Goal: Information Seeking & Learning: Learn about a topic

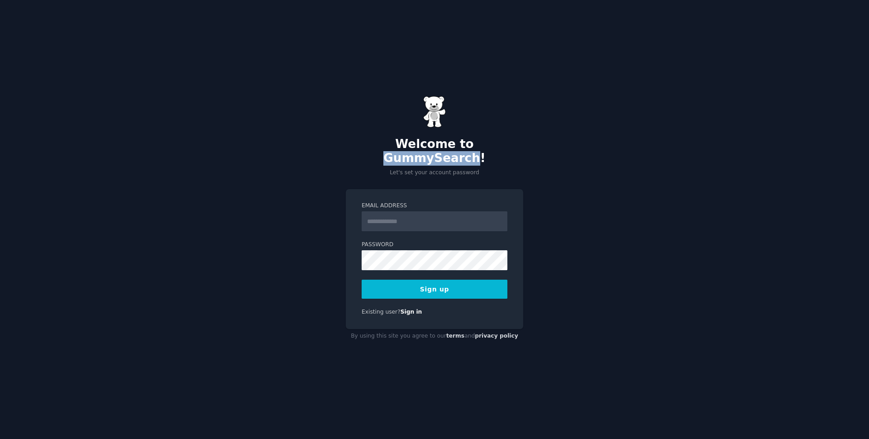
drag, startPoint x: 427, startPoint y: 152, endPoint x: 507, endPoint y: 154, distance: 80.1
click at [507, 154] on h2 "Welcome to GummySearch!" at bounding box center [434, 151] width 177 height 28
copy h2 "GummySearch"
click at [389, 213] on input "Email Address" at bounding box center [434, 221] width 146 height 20
type input "**********"
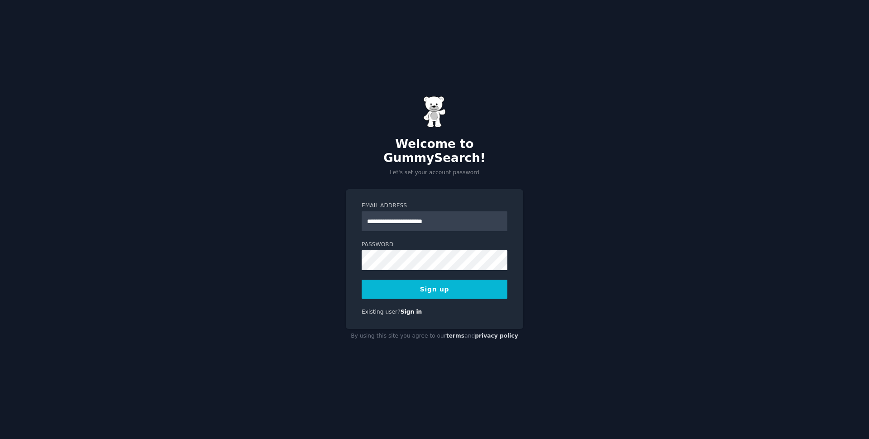
click at [512, 218] on div "**********" at bounding box center [434, 259] width 177 height 140
click at [445, 281] on button "Sign up" at bounding box center [434, 289] width 146 height 19
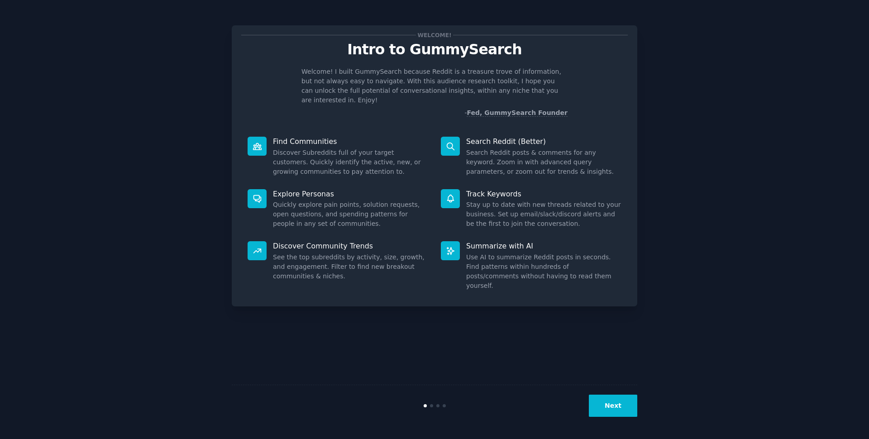
click at [607, 404] on button "Next" at bounding box center [613, 405] width 48 height 22
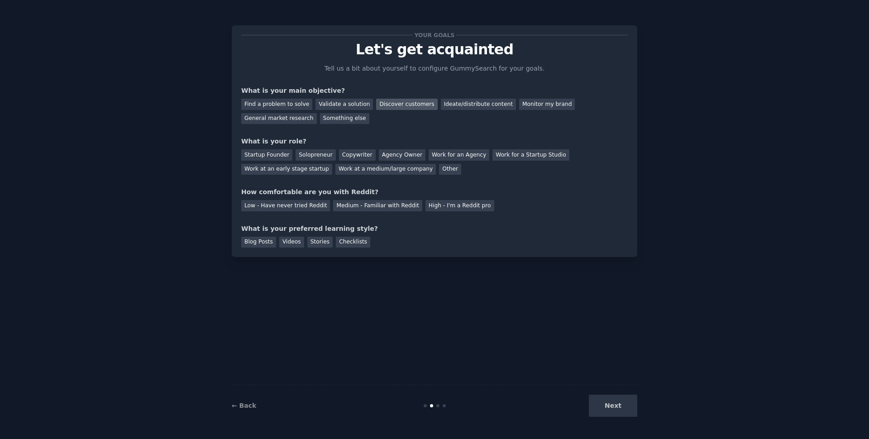
click at [404, 107] on div "Discover customers" at bounding box center [406, 104] width 61 height 11
click at [290, 120] on div "General market research" at bounding box center [279, 118] width 76 height 11
click at [462, 157] on div "Work for an Agency" at bounding box center [458, 154] width 61 height 11
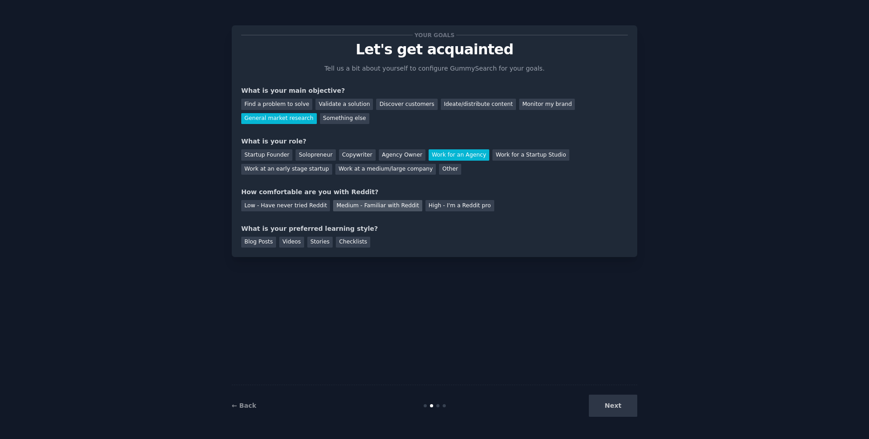
click at [340, 206] on div "Medium - Familiar with Reddit" at bounding box center [377, 205] width 89 height 11
click at [347, 244] on div "Checklists" at bounding box center [353, 242] width 34 height 11
click at [619, 403] on button "Next" at bounding box center [613, 405] width 48 height 22
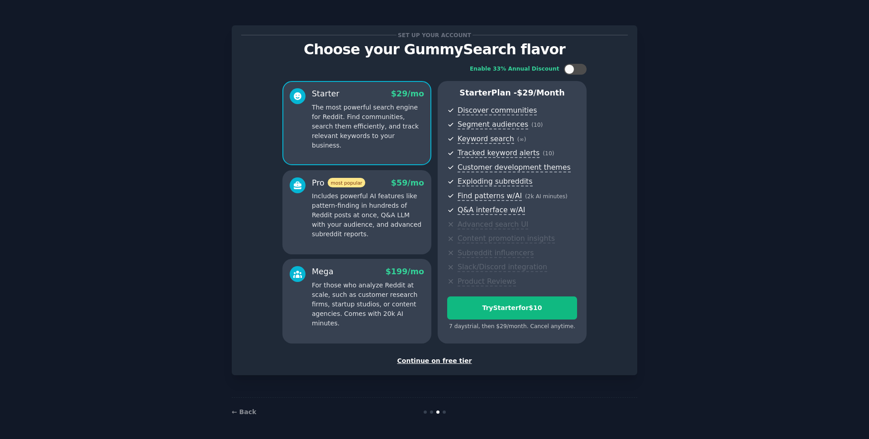
click at [436, 362] on div "Continue on free tier" at bounding box center [434, 360] width 386 height 9
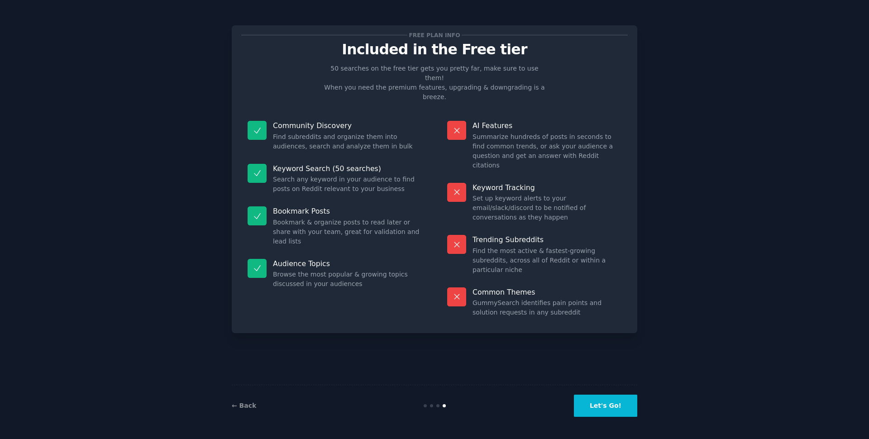
click at [614, 407] on button "Let's Go!" at bounding box center [605, 405] width 63 height 22
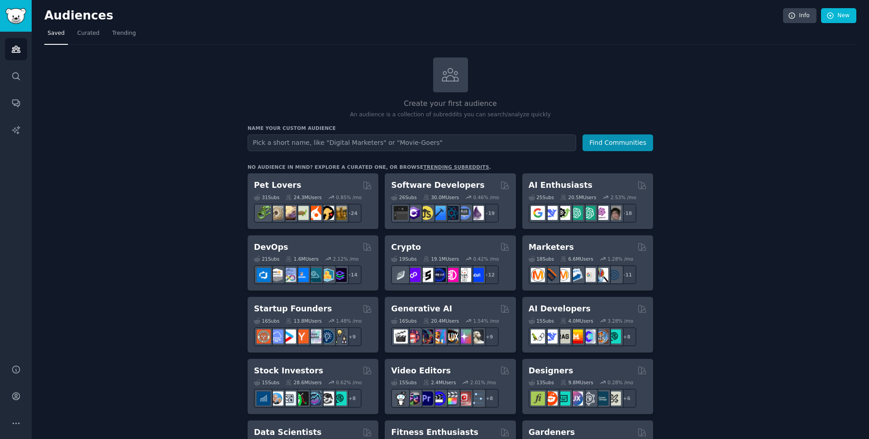
click at [470, 145] on input "text" at bounding box center [411, 142] width 328 height 17
click at [607, 142] on button "Find Communities" at bounding box center [617, 142] width 71 height 17
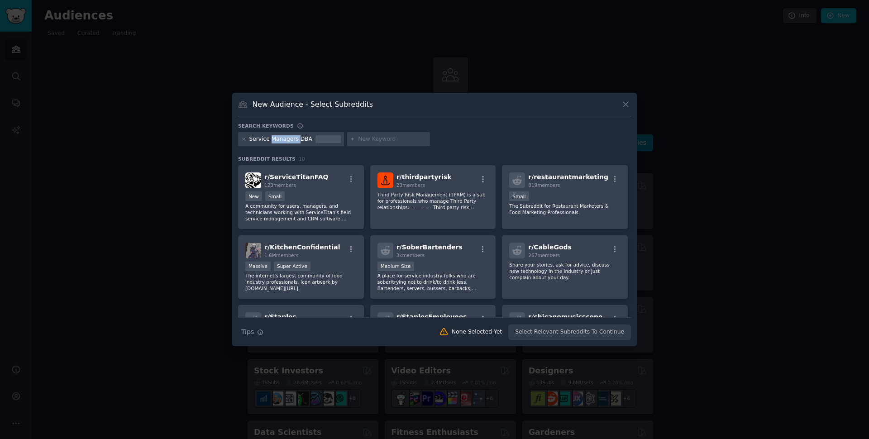
drag, startPoint x: 297, startPoint y: 141, endPoint x: 269, endPoint y: 142, distance: 28.1
click at [270, 142] on div "Service Managers DBA" at bounding box center [280, 139] width 63 height 8
click at [244, 142] on div at bounding box center [243, 139] width 5 height 8
click at [325, 142] on div at bounding box center [327, 139] width 25 height 8
click at [297, 141] on div "Service Managers DBA" at bounding box center [280, 139] width 63 height 8
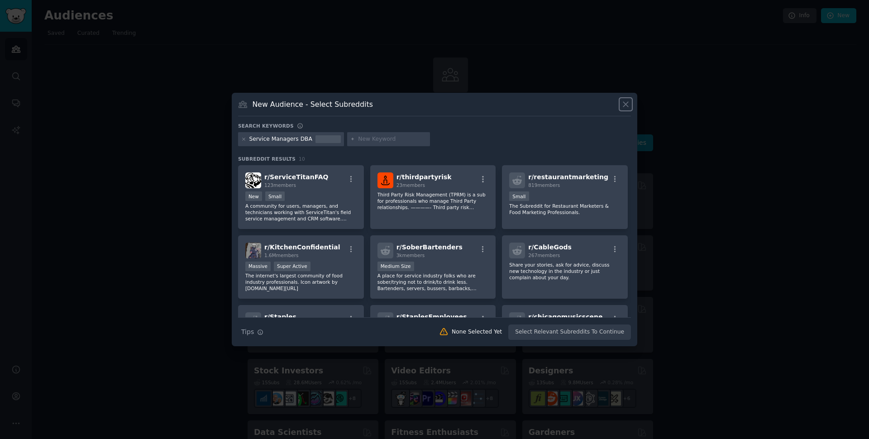
click at [624, 105] on icon at bounding box center [625, 104] width 5 height 5
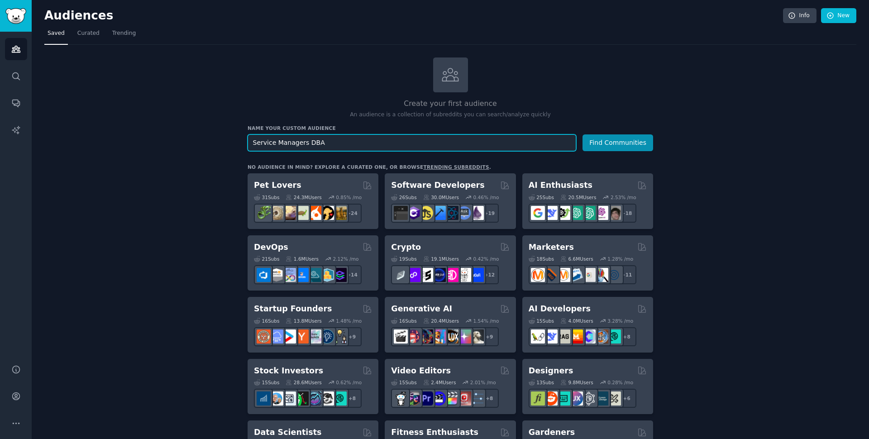
drag, startPoint x: 305, startPoint y: 145, endPoint x: 247, endPoint y: 140, distance: 59.0
click at [247, 140] on input "Service Managers DBA" at bounding box center [411, 142] width 328 height 17
type input "DBA"
click at [623, 143] on button "Find Communities" at bounding box center [617, 142] width 71 height 17
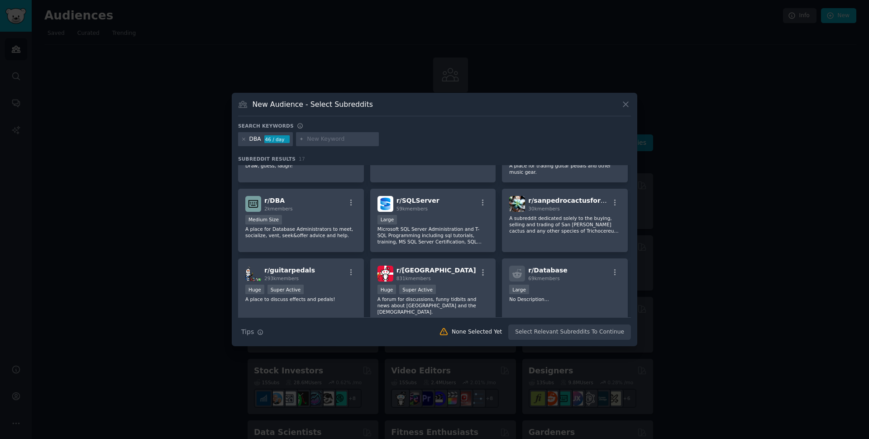
scroll to position [41, 0]
click at [331, 216] on div "Medium Size" at bounding box center [300, 219] width 111 height 11
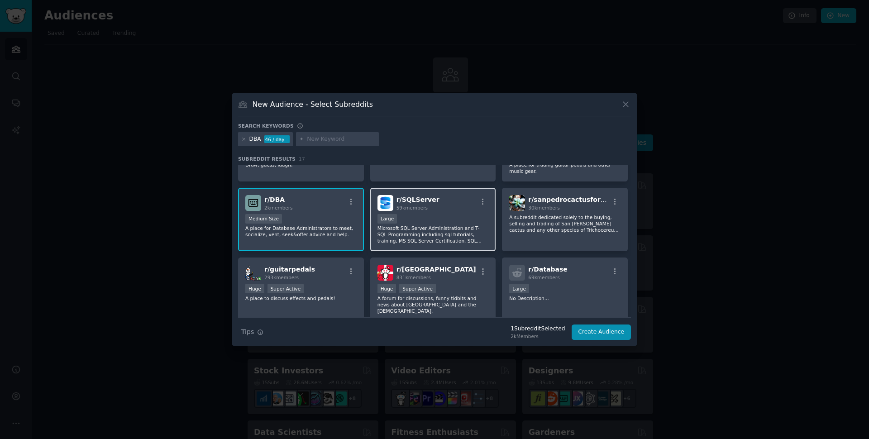
click at [435, 217] on div "10,000 - 100,000 members Large" at bounding box center [432, 219] width 111 height 11
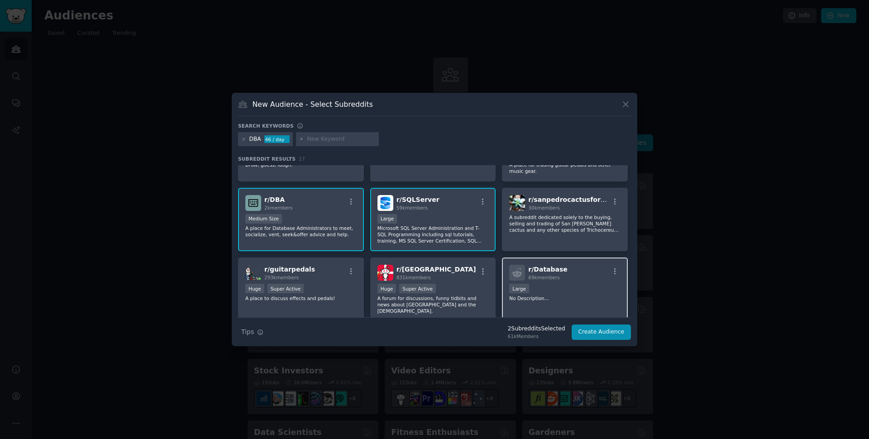
click at [551, 283] on div "r/ Database 69k members Large No Description..." at bounding box center [565, 289] width 126 height 64
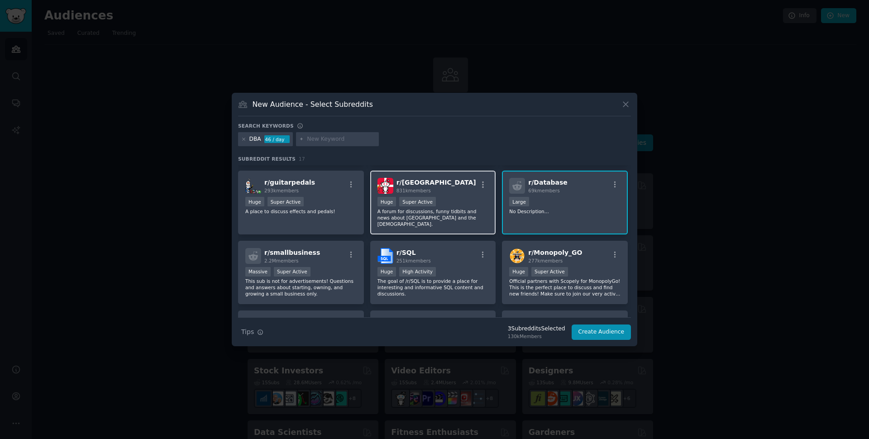
scroll to position [130, 0]
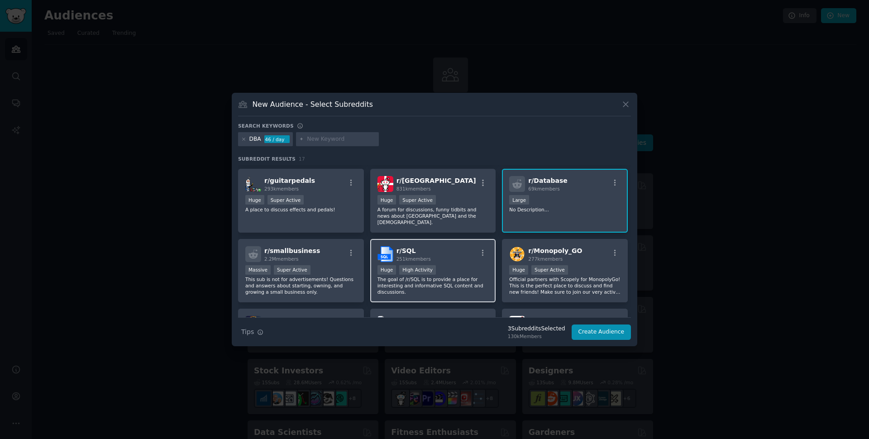
click at [475, 266] on div "Huge High Activity" at bounding box center [432, 270] width 111 height 11
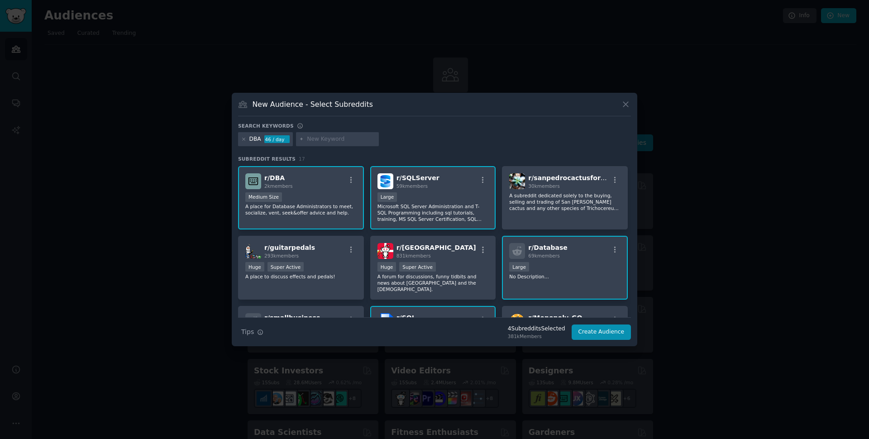
scroll to position [0, 0]
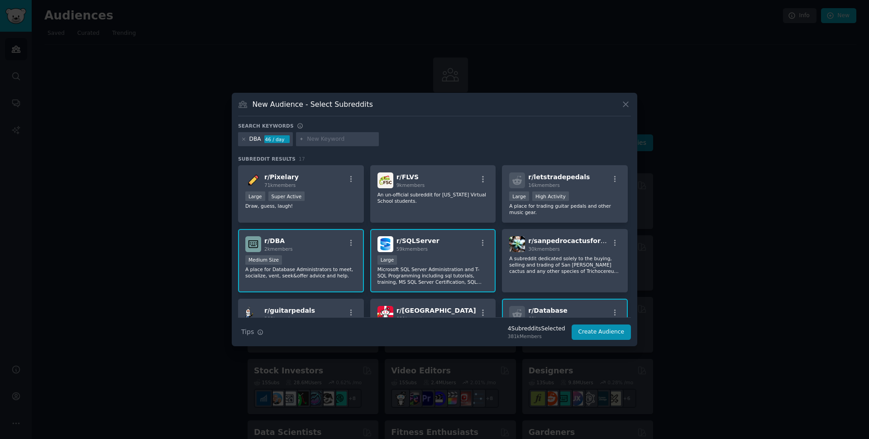
click at [331, 138] on input "text" at bounding box center [341, 139] width 69 height 8
type input "Backup Storage"
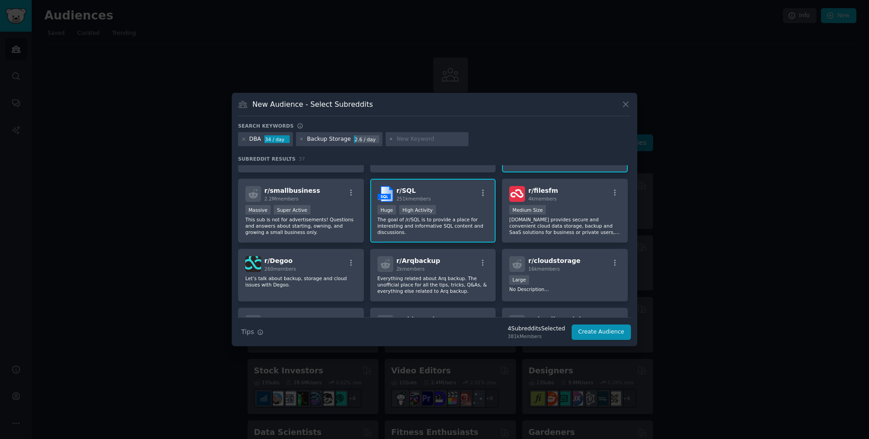
scroll to position [267, 0]
click at [347, 266] on div "r/ Degoo 260 members Let’s talk about backup, storage and cloud issues with Deg…" at bounding box center [301, 274] width 126 height 52
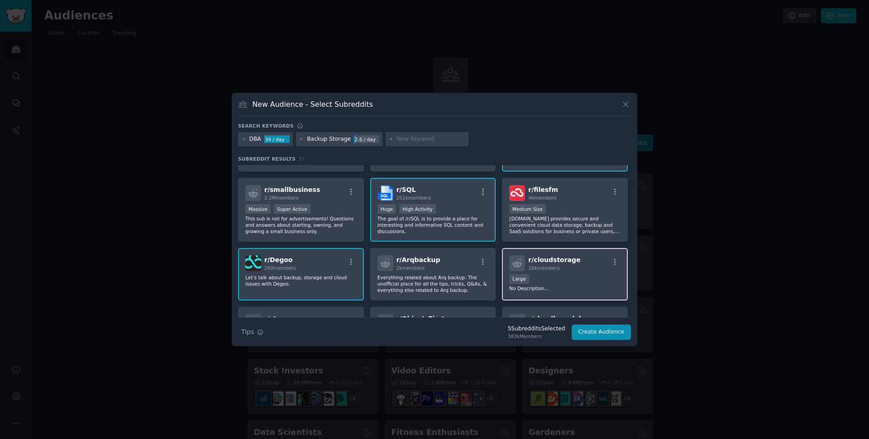
click at [587, 274] on div "Large" at bounding box center [564, 279] width 111 height 11
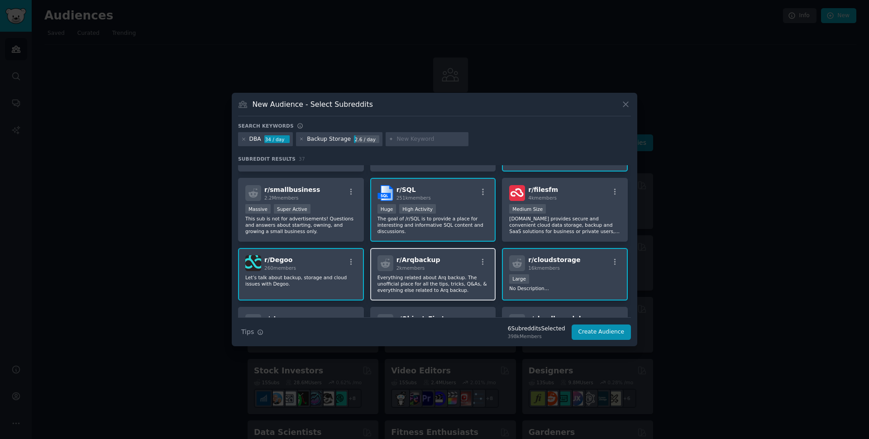
click at [483, 283] on p "Everything related about Arq backup. The unofficial place for all the tips, tri…" at bounding box center [432, 283] width 111 height 19
click at [617, 217] on p "[DOMAIN_NAME] provides secure and convenient cloud data storage, backup and Saa…" at bounding box center [564, 224] width 111 height 19
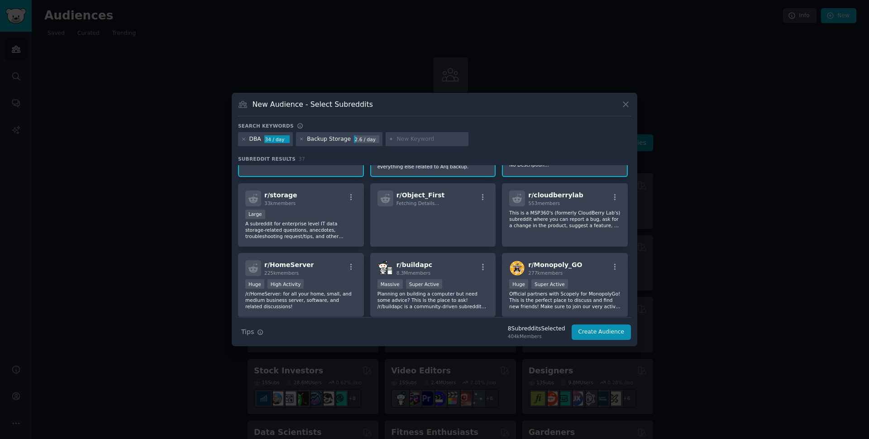
scroll to position [392, 0]
click at [341, 229] on p "A subreddit for enterprise level IT data storage-related questions, anecdotes, …" at bounding box center [300, 228] width 111 height 19
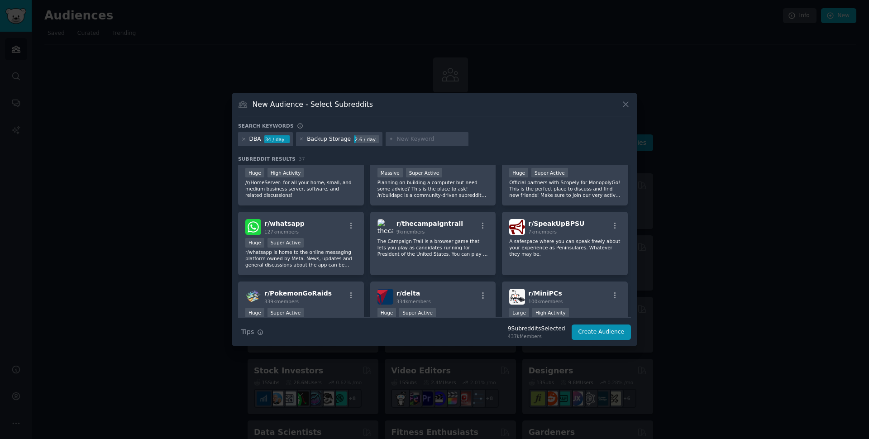
scroll to position [506, 0]
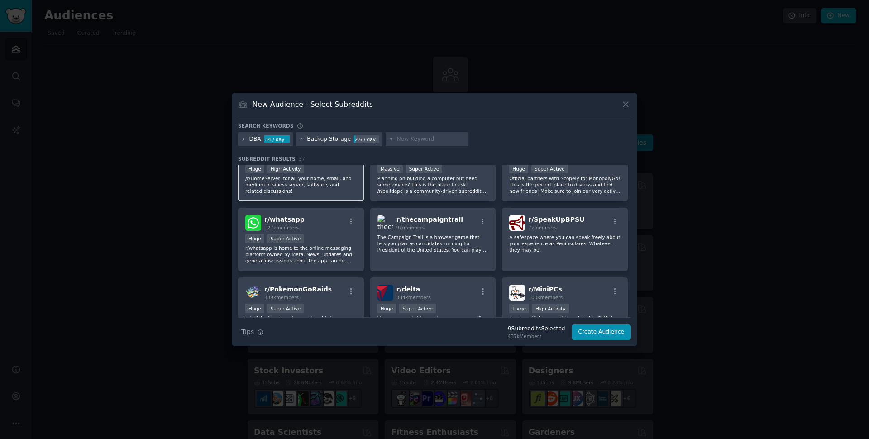
click at [342, 185] on p "/r/HomeServer: for all your home, small, and medium business server, software, …" at bounding box center [300, 184] width 111 height 19
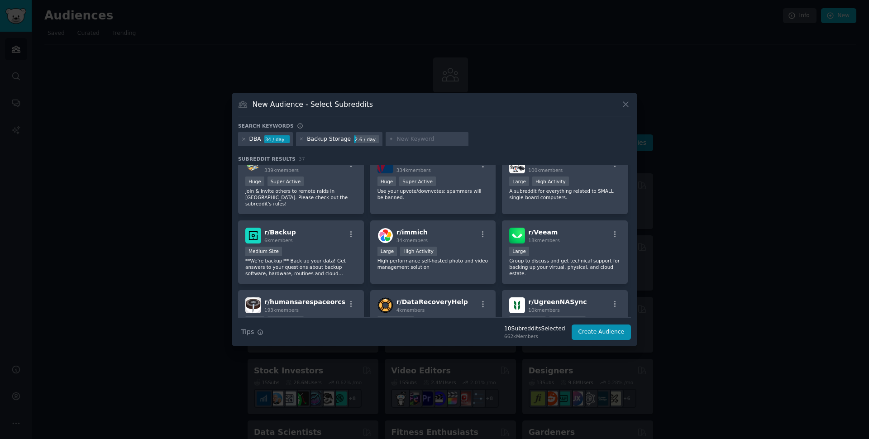
scroll to position [635, 0]
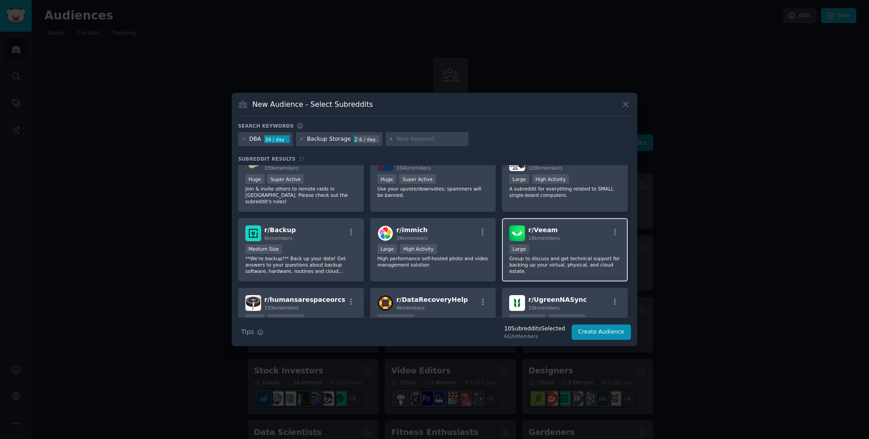
click at [562, 256] on p "Group to discuss and get technical support for backing up your virtual, physica…" at bounding box center [564, 264] width 111 height 19
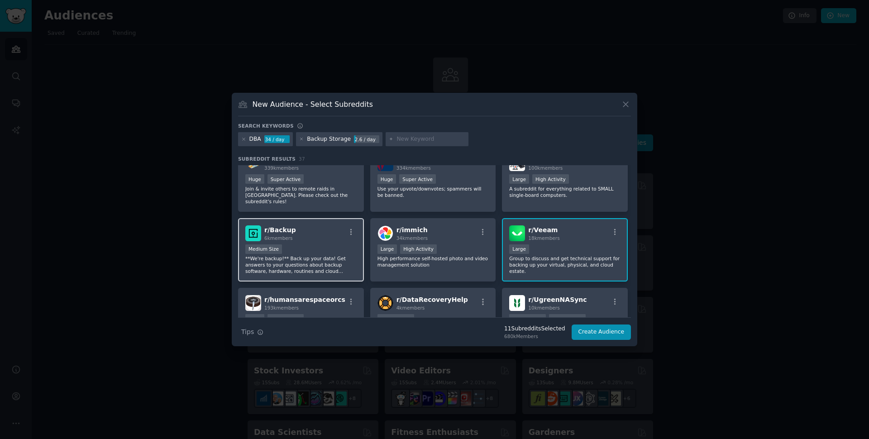
click at [353, 248] on div "Medium Size" at bounding box center [300, 249] width 111 height 11
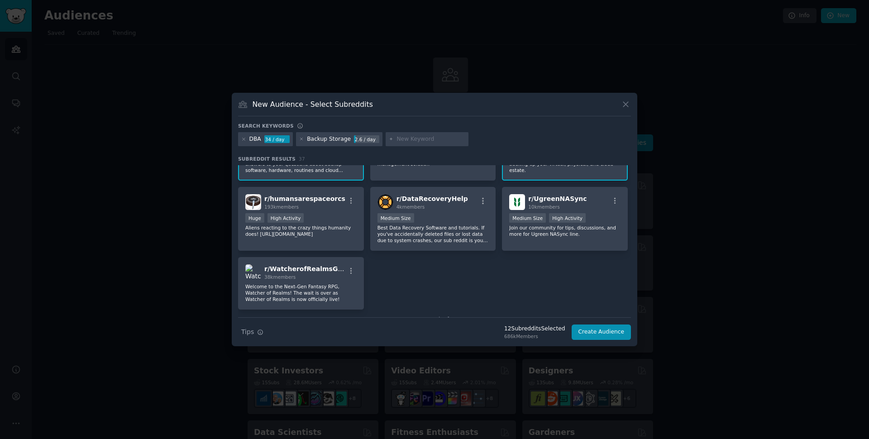
scroll to position [738, 0]
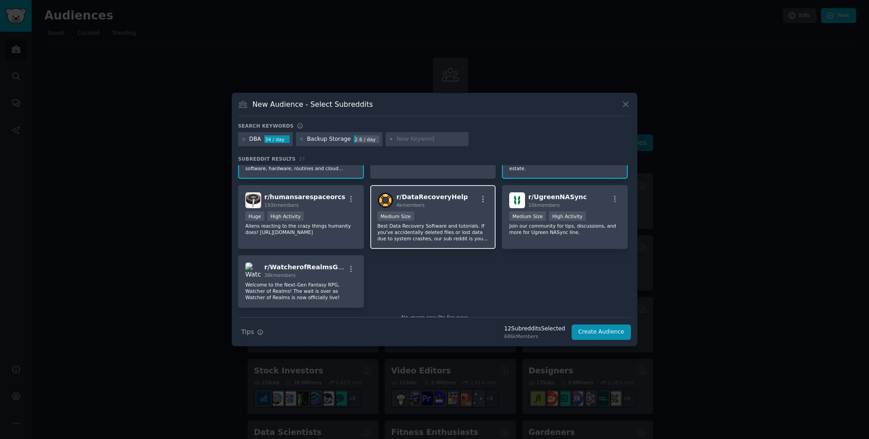
click at [446, 223] on p "Best Data Recovery Software and tutorials. If you've accidentally deleted files…" at bounding box center [432, 232] width 111 height 19
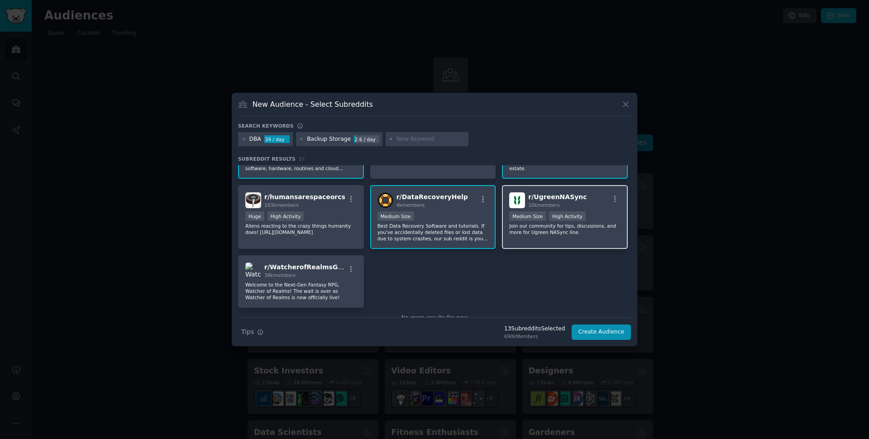
click at [590, 223] on p "Join our community for tips, discussions, and more for Ugreen NASync line." at bounding box center [564, 229] width 111 height 13
click at [592, 331] on button "Create Audience" at bounding box center [601, 331] width 60 height 15
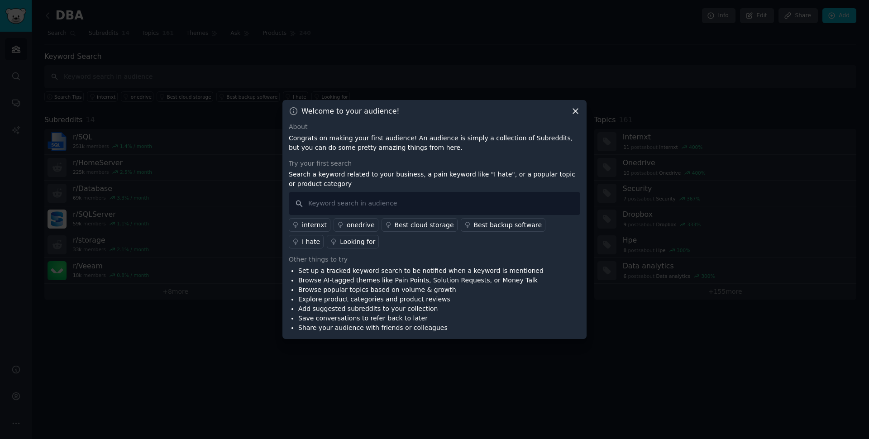
click at [576, 110] on icon at bounding box center [575, 111] width 5 height 5
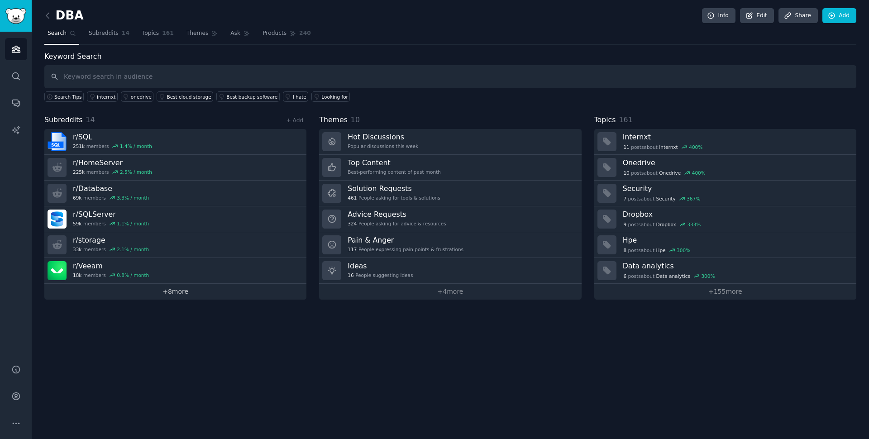
click at [172, 293] on link "+ 8 more" at bounding box center [175, 292] width 262 height 16
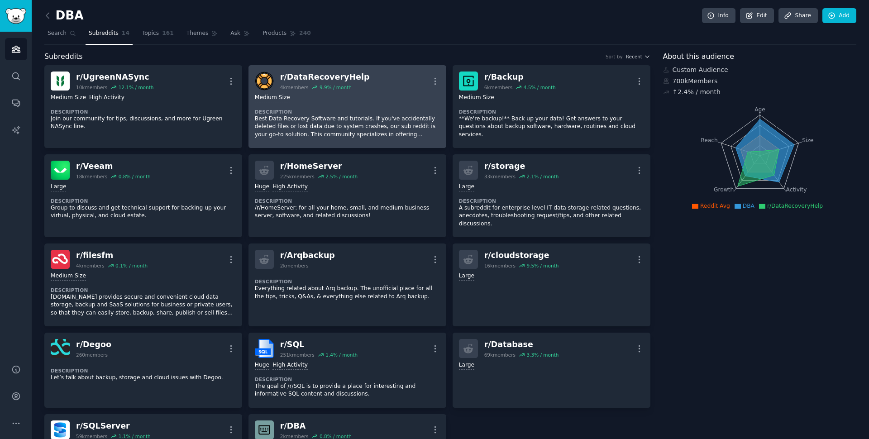
click at [421, 127] on p "Best Data Recovery Software and tutorials. If you've accidentally deleted files…" at bounding box center [347, 127] width 185 height 24
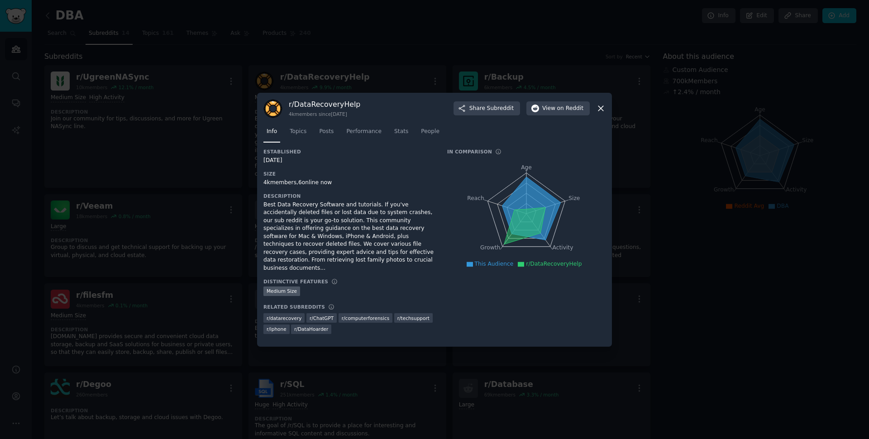
click at [601, 111] on icon at bounding box center [600, 108] width 9 height 9
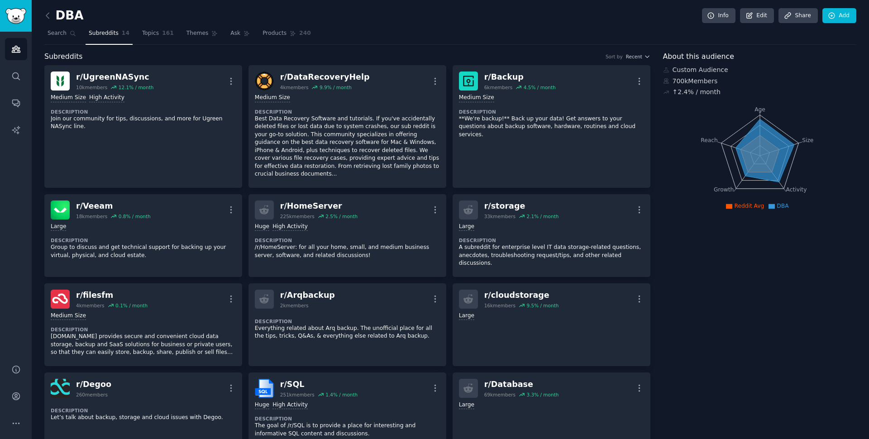
click at [730, 209] on icon at bounding box center [729, 206] width 6 height 5
click at [747, 208] on span "Reddit Avg" at bounding box center [749, 206] width 30 height 6
click at [781, 207] on span "DBA" at bounding box center [782, 206] width 12 height 6
click at [192, 35] on span "Themes" at bounding box center [197, 33] width 22 height 8
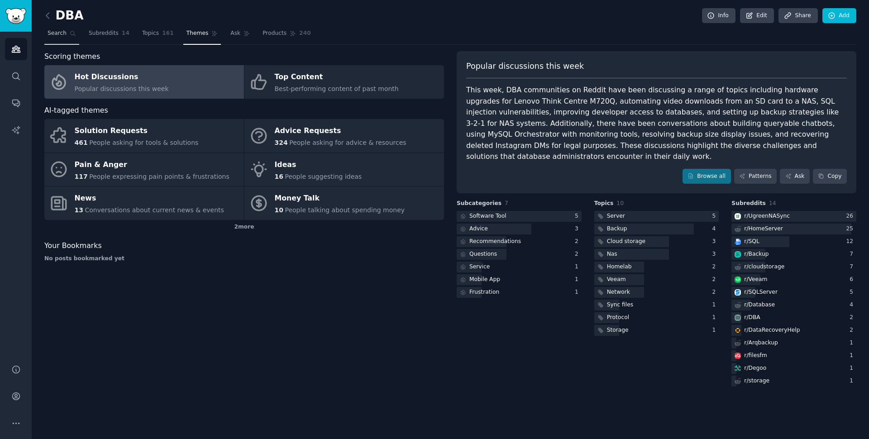
click at [64, 31] on span "Search" at bounding box center [56, 33] width 19 height 8
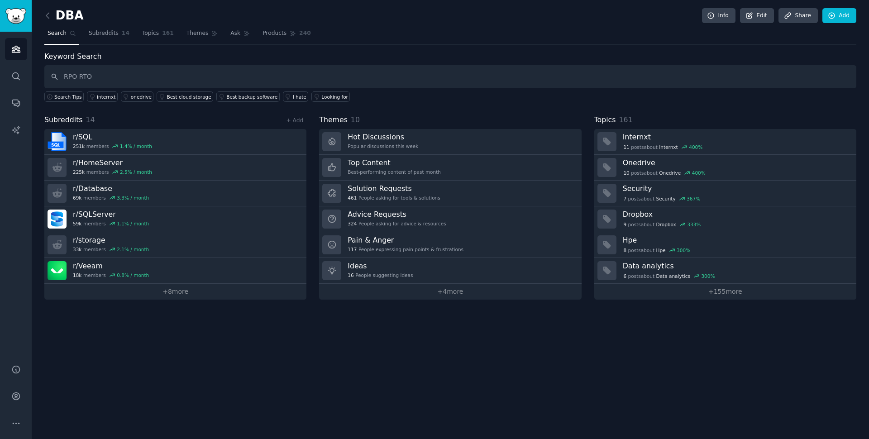
type input "RPO RTO"
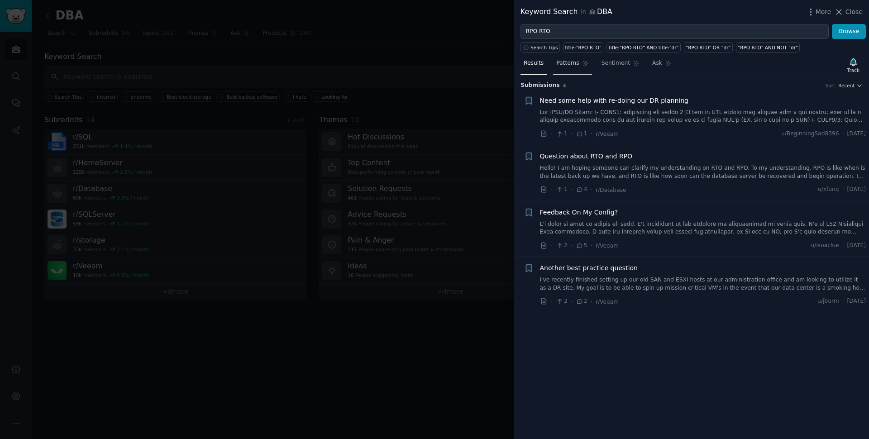
click at [560, 66] on span "Patterns" at bounding box center [567, 63] width 23 height 8
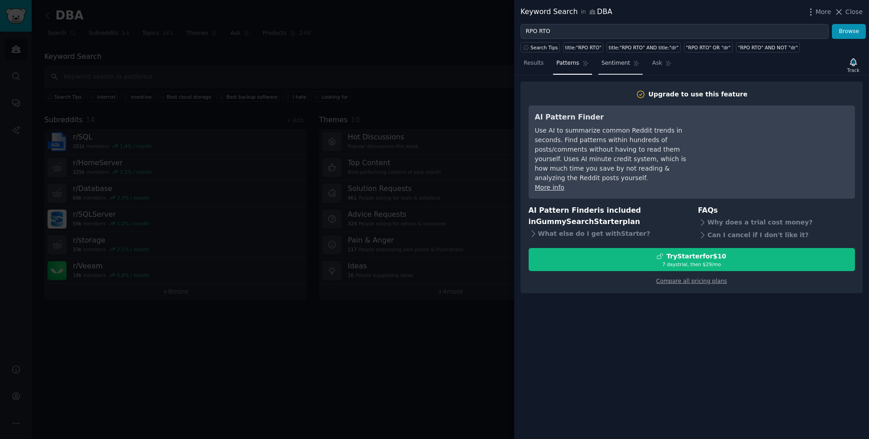
click at [612, 65] on span "Sentiment" at bounding box center [615, 63] width 28 height 8
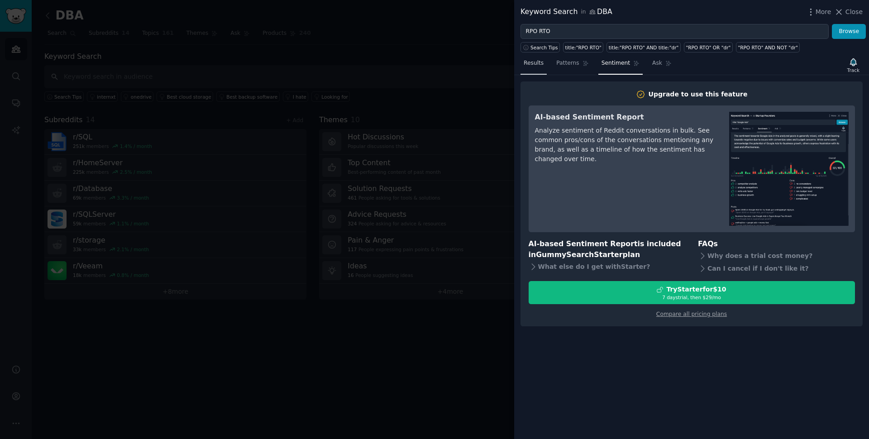
click at [528, 62] on span "Results" at bounding box center [533, 63] width 20 height 8
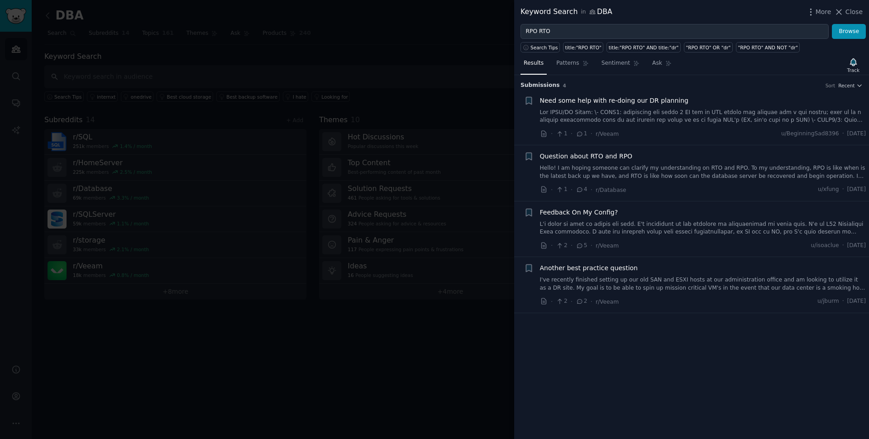
click at [704, 116] on link at bounding box center [703, 117] width 326 height 16
click at [660, 169] on link "Hello! I am hoping someone can clarify my understanding on RTO and RPO. To my u…" at bounding box center [703, 172] width 326 height 16
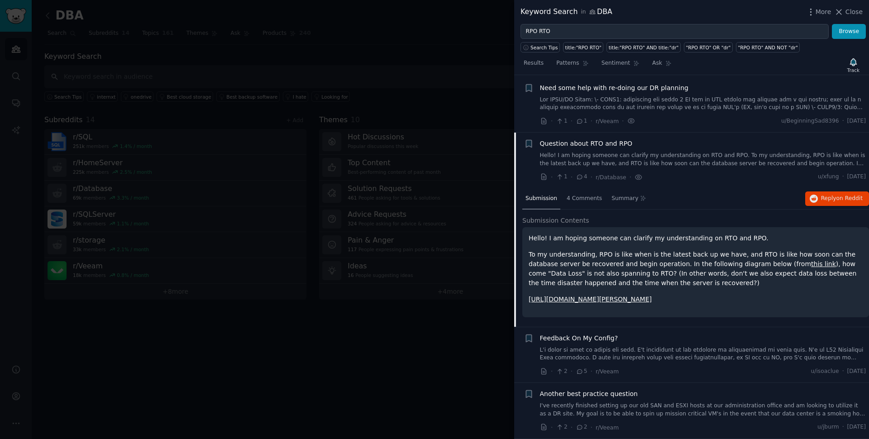
scroll to position [22, 0]
click at [585, 195] on span "4 Comments" at bounding box center [583, 199] width 35 height 8
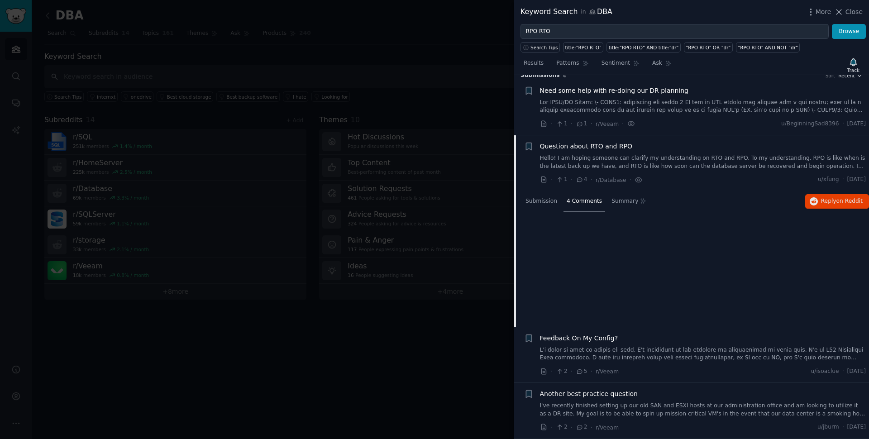
scroll to position [10, 0]
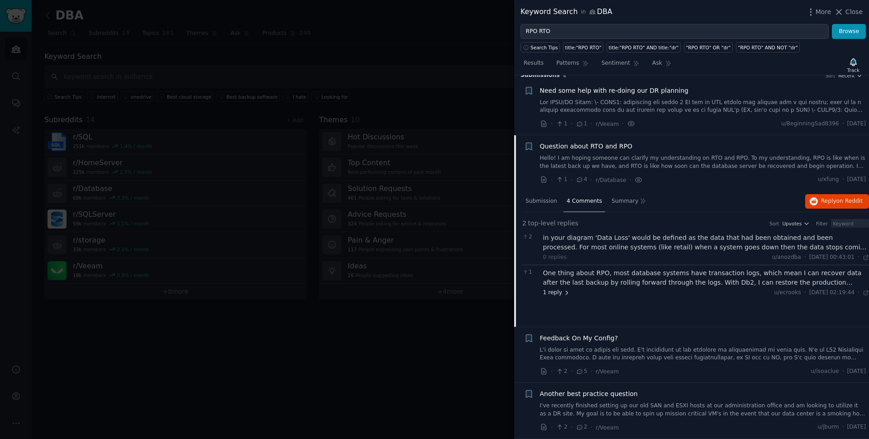
click at [565, 290] on icon at bounding box center [566, 293] width 6 height 6
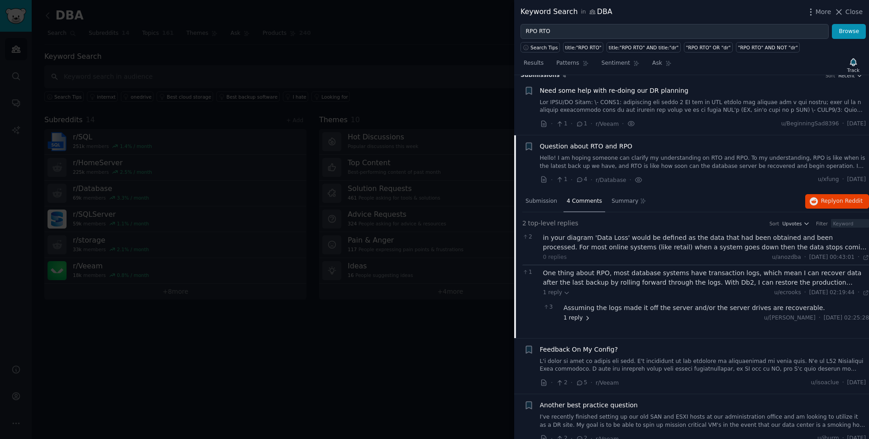
click at [584, 318] on icon at bounding box center [587, 318] width 6 height 6
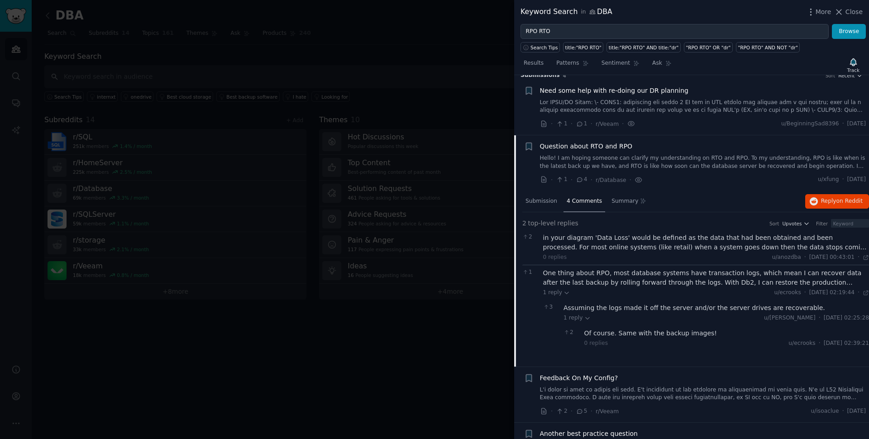
click at [665, 279] on div "One thing about RPO, most database systems have transaction logs, which mean I …" at bounding box center [706, 277] width 326 height 19
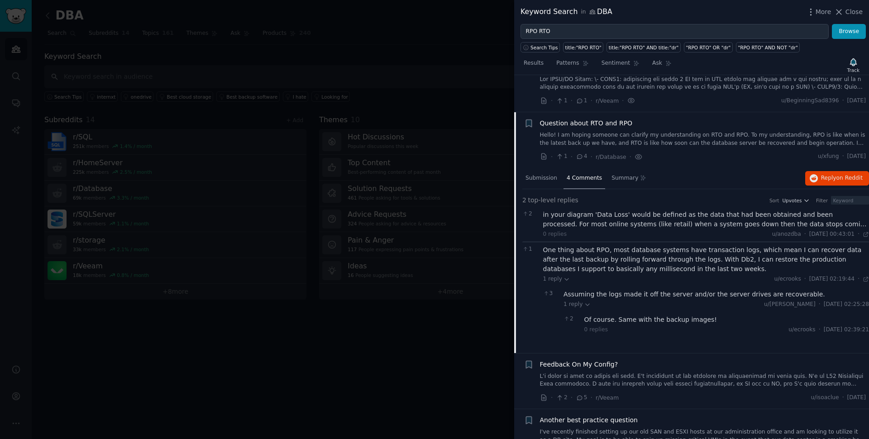
scroll to position [34, 0]
